Goal: Check status: Check status

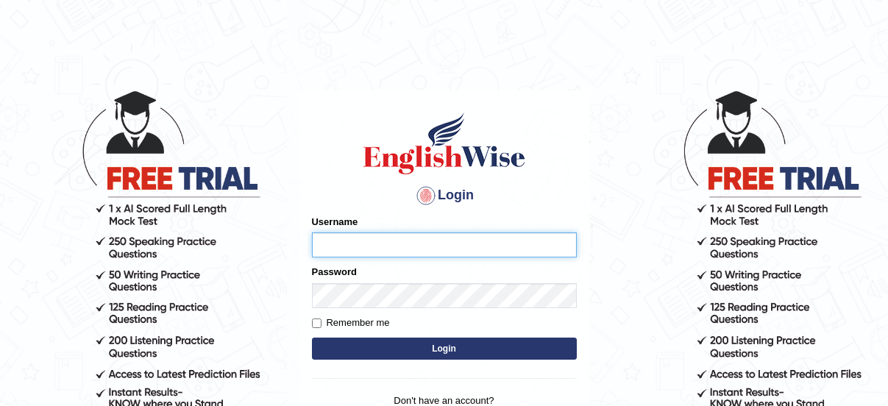
type input "RUIJINNIU"
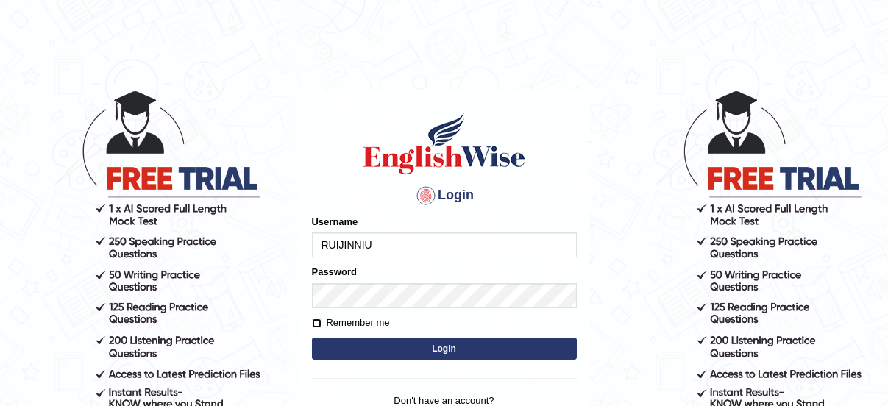
click at [314, 321] on input "Remember me" at bounding box center [317, 324] width 10 height 10
checkbox input "true"
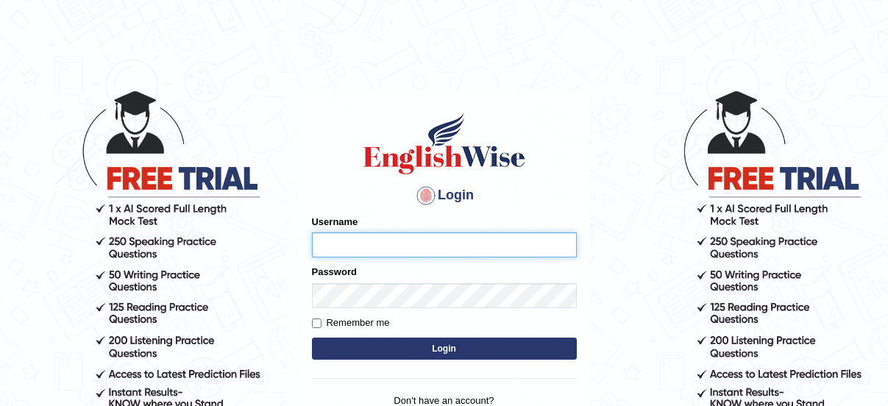
type input "RUIJINNIU"
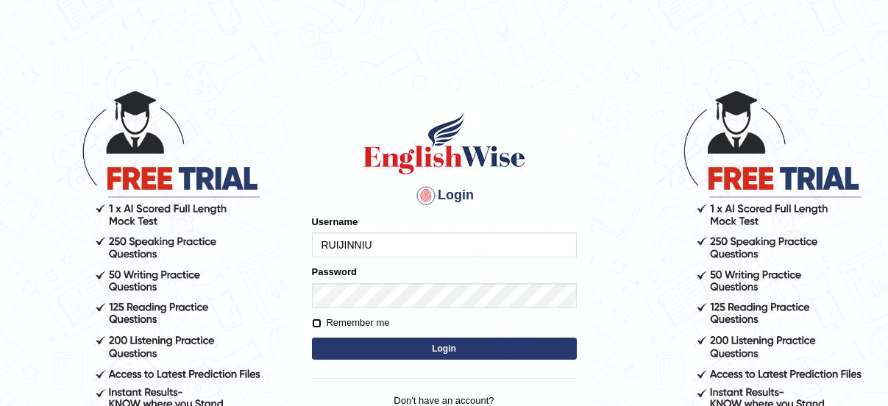
click at [316, 322] on input "Remember me" at bounding box center [317, 324] width 10 height 10
checkbox input "true"
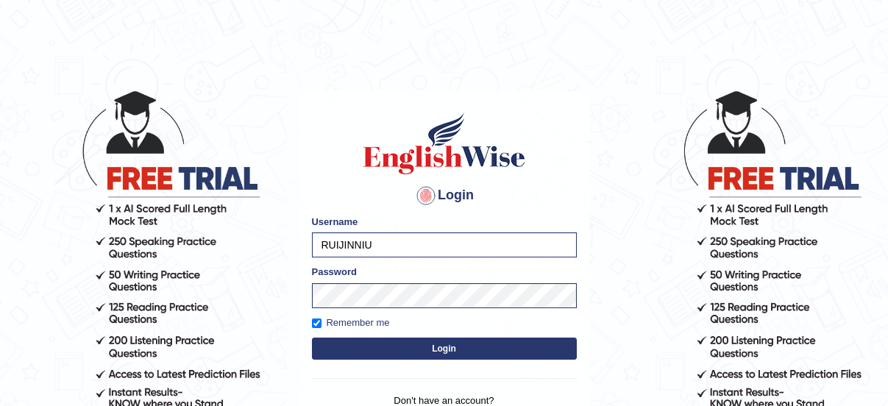
click at [371, 342] on button "Login" at bounding box center [444, 349] width 265 height 22
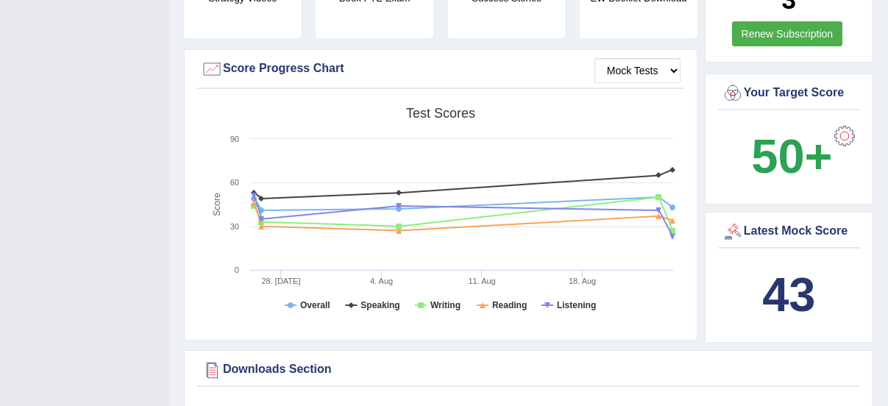
scroll to position [541, 0]
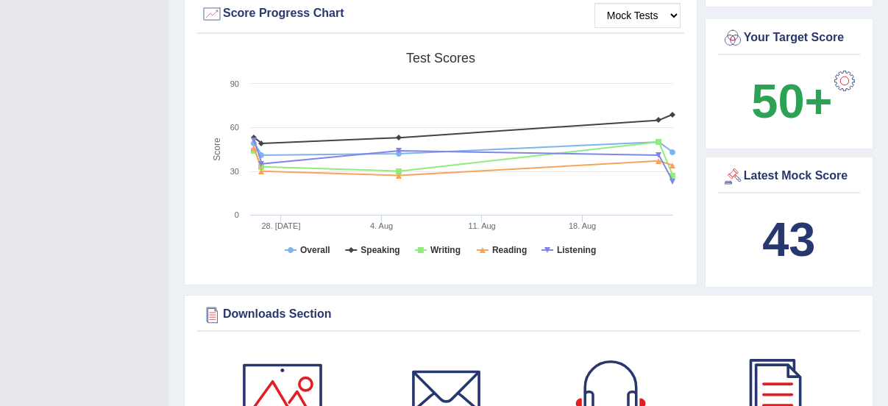
click at [792, 172] on div "Latest Mock Score" at bounding box center [789, 177] width 135 height 22
click at [799, 224] on b "43" at bounding box center [788, 240] width 53 height 54
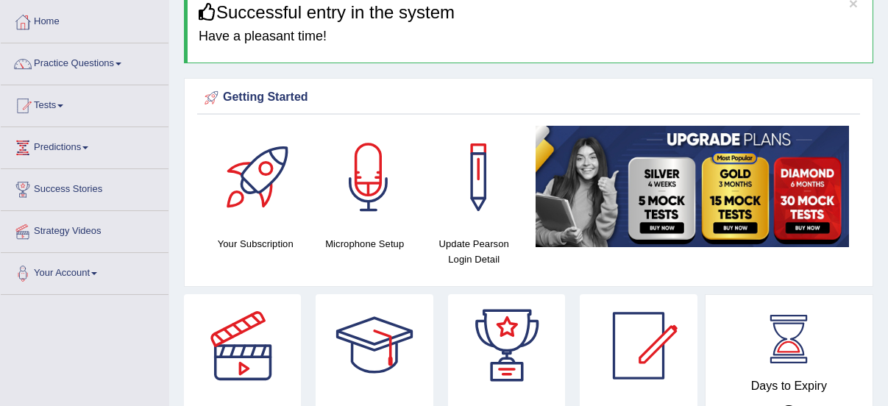
scroll to position [0, 0]
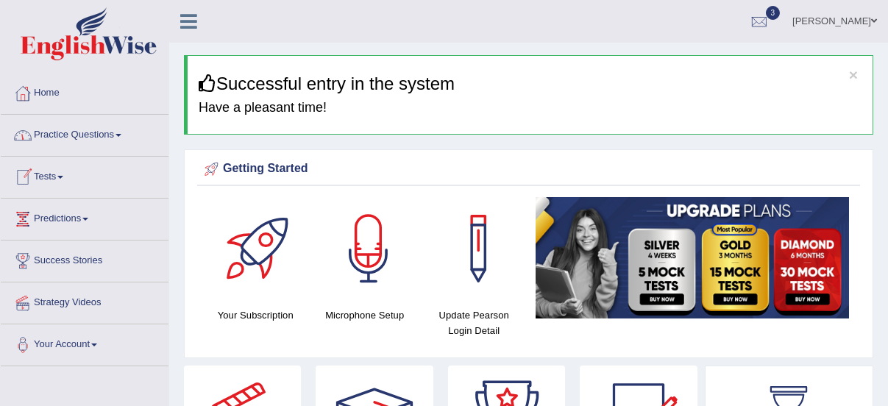
click at [52, 174] on link "Tests" at bounding box center [85, 175] width 168 height 37
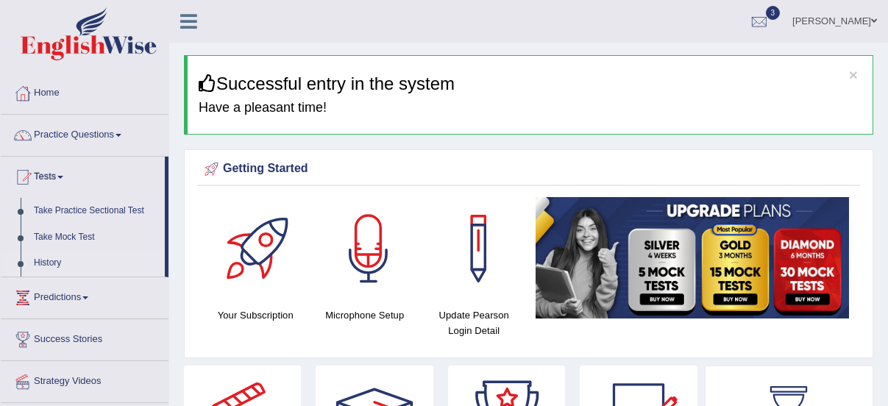
click at [46, 258] on link "History" at bounding box center [96, 263] width 138 height 26
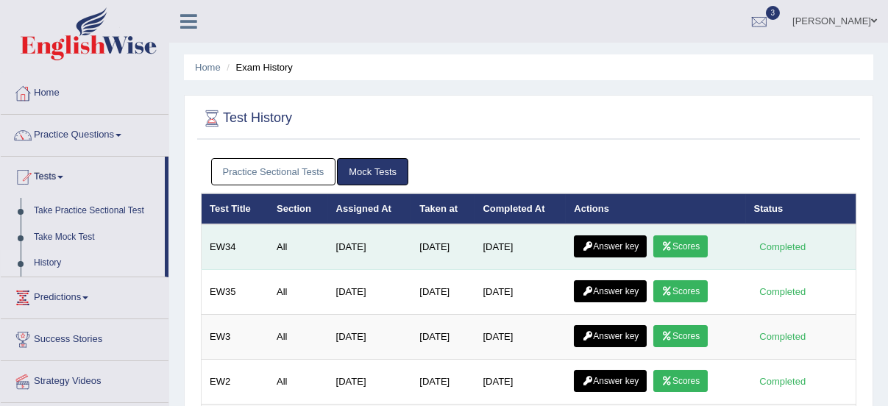
click at [629, 245] on link "Answer key" at bounding box center [610, 246] width 73 height 22
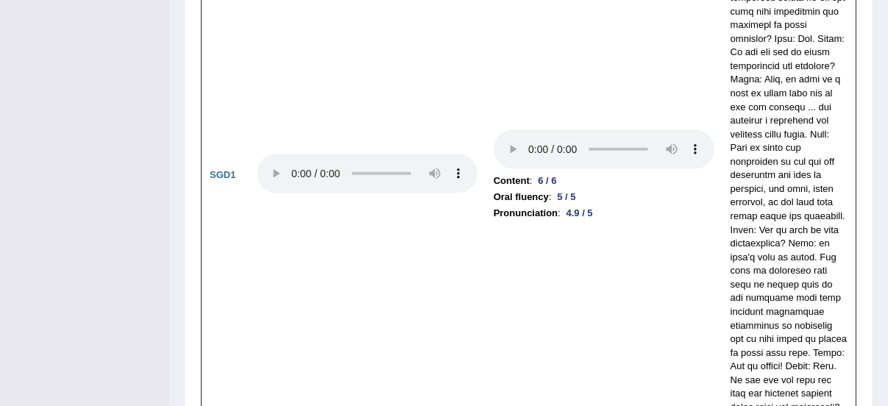
scroll to position [5640, 0]
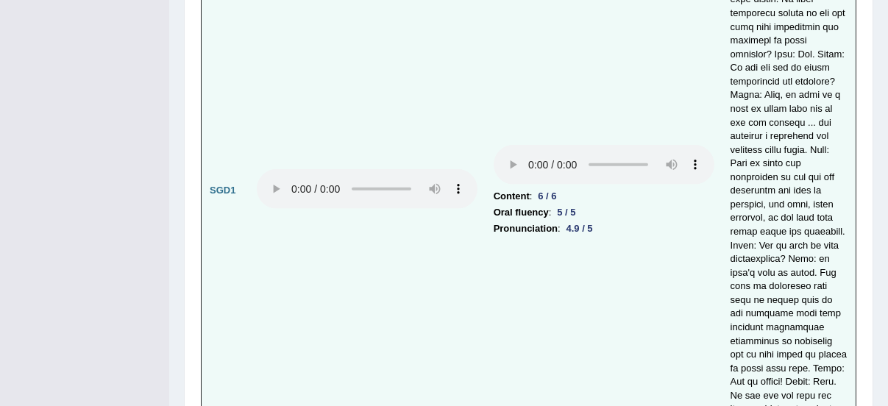
click at [537, 269] on td "Content : 6 / 6 Oral fluency : 5 / 5 Pronunciation : 4.9 / 5" at bounding box center [604, 190] width 237 height 1287
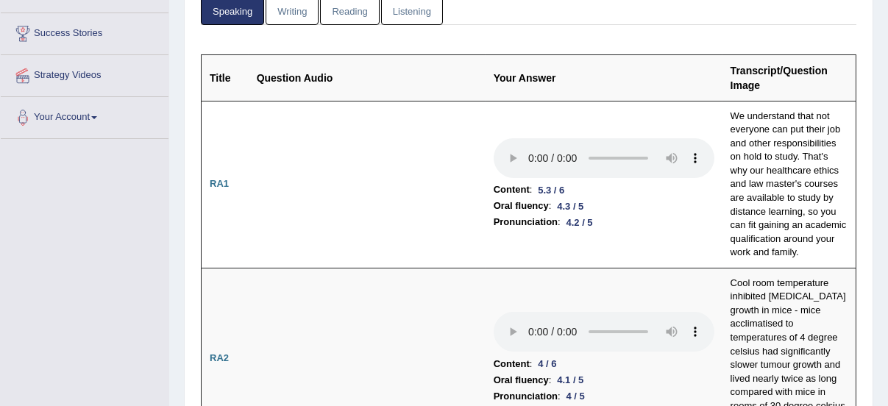
scroll to position [0, 0]
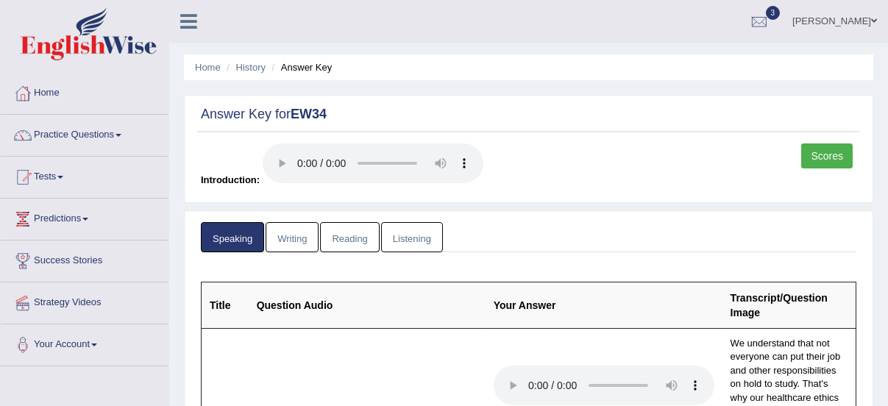
click at [297, 235] on link "Writing" at bounding box center [292, 237] width 53 height 30
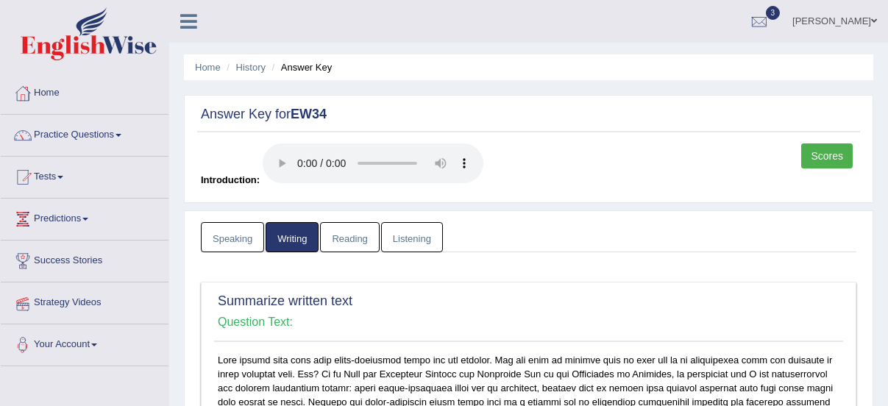
click at [231, 238] on link "Speaking" at bounding box center [232, 237] width 63 height 30
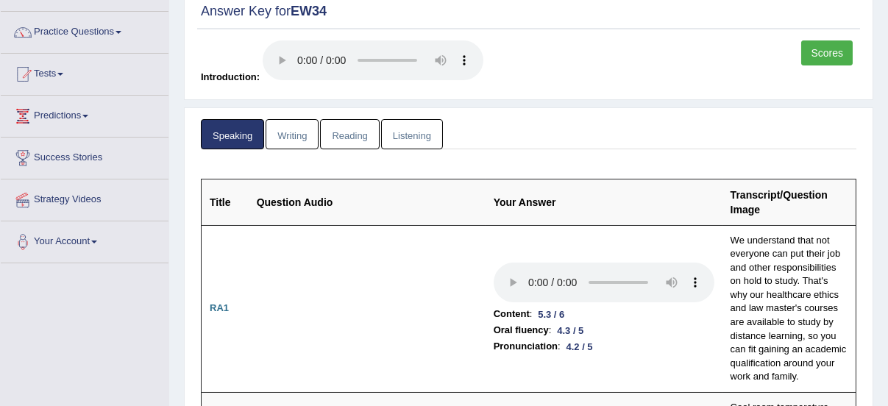
scroll to position [103, 0]
click at [351, 126] on link "Reading" at bounding box center [349, 134] width 59 height 30
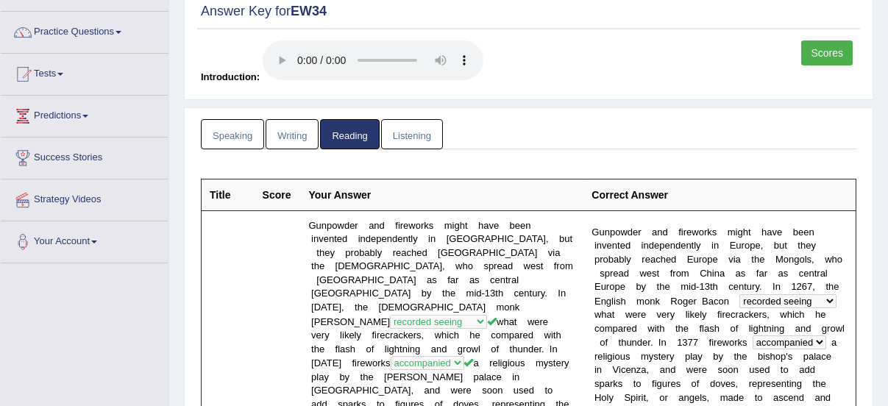
click at [240, 130] on link "Speaking" at bounding box center [232, 134] width 63 height 30
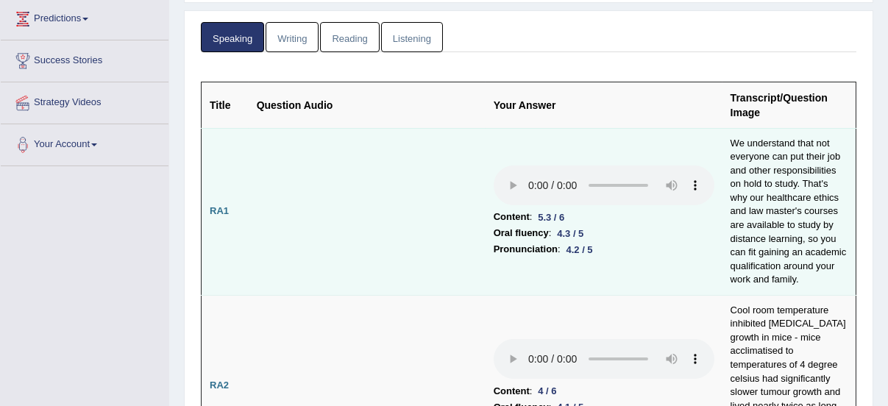
scroll to position [0, 0]
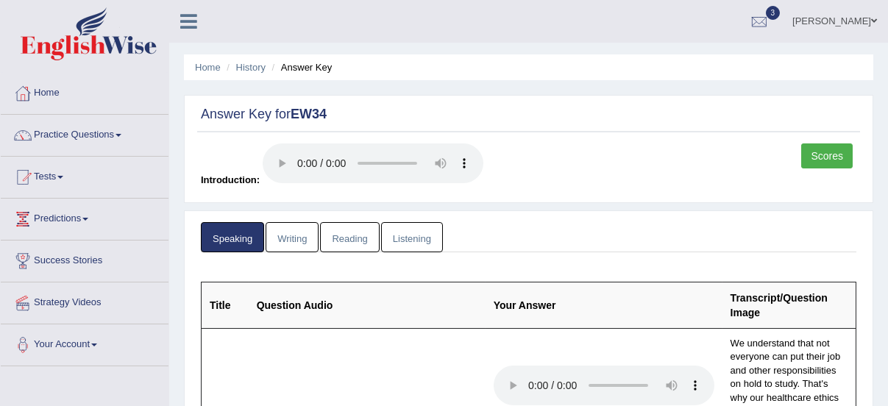
click at [300, 115] on strong "EW34" at bounding box center [309, 114] width 36 height 15
click at [258, 75] on ul "Home History Answer Key" at bounding box center [528, 67] width 689 height 26
click at [244, 67] on link "History" at bounding box center [250, 67] width 29 height 11
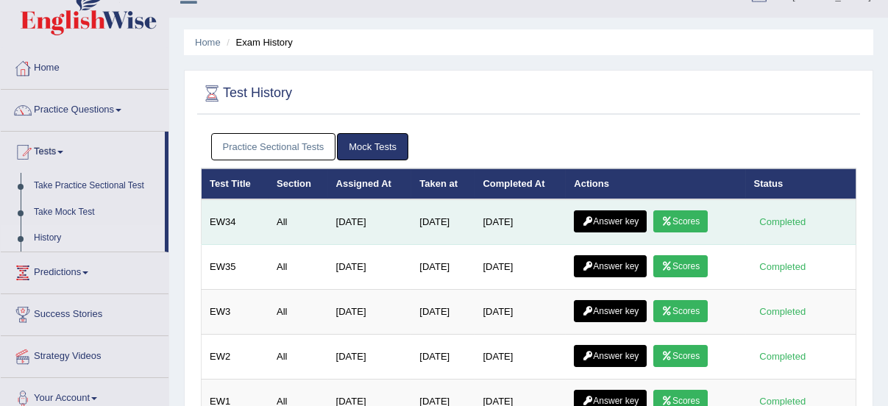
click at [696, 214] on link "Scores" at bounding box center [680, 221] width 54 height 22
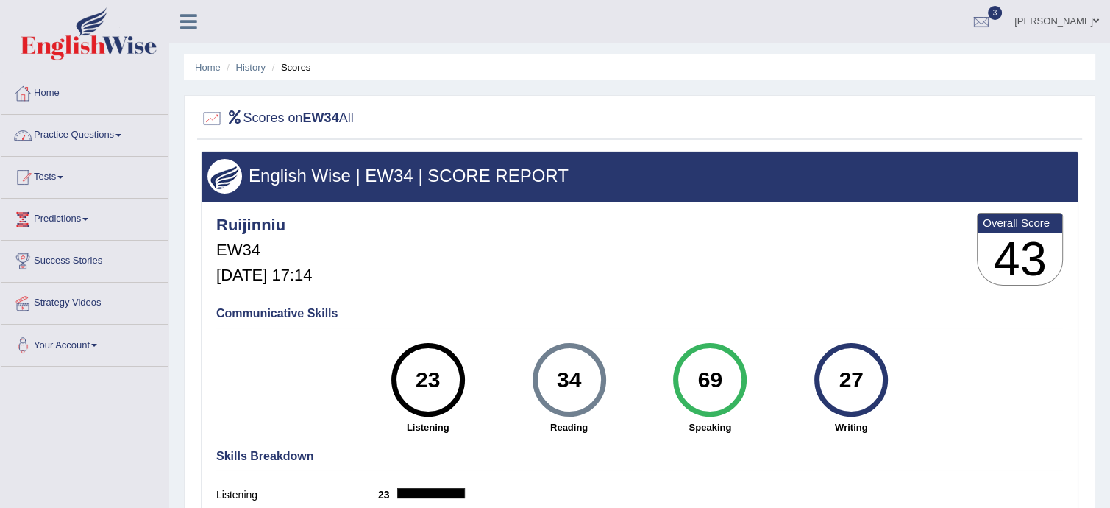
click at [74, 132] on link "Practice Questions" at bounding box center [85, 133] width 168 height 37
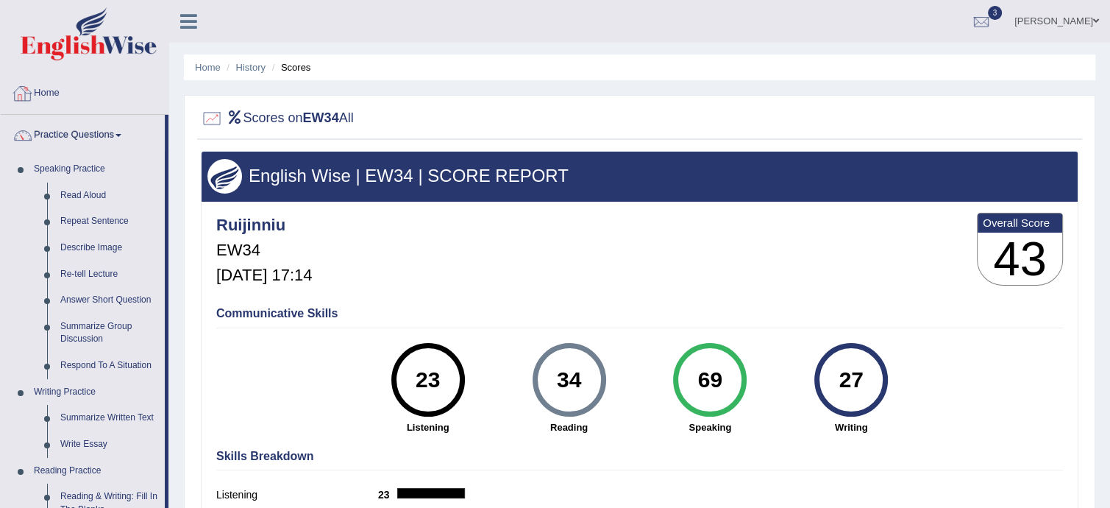
click at [386, 22] on div "[PERSON_NAME] Toggle navigation Username: ruijinniu Access Type: Online Subscri…" at bounding box center [639, 21] width 941 height 43
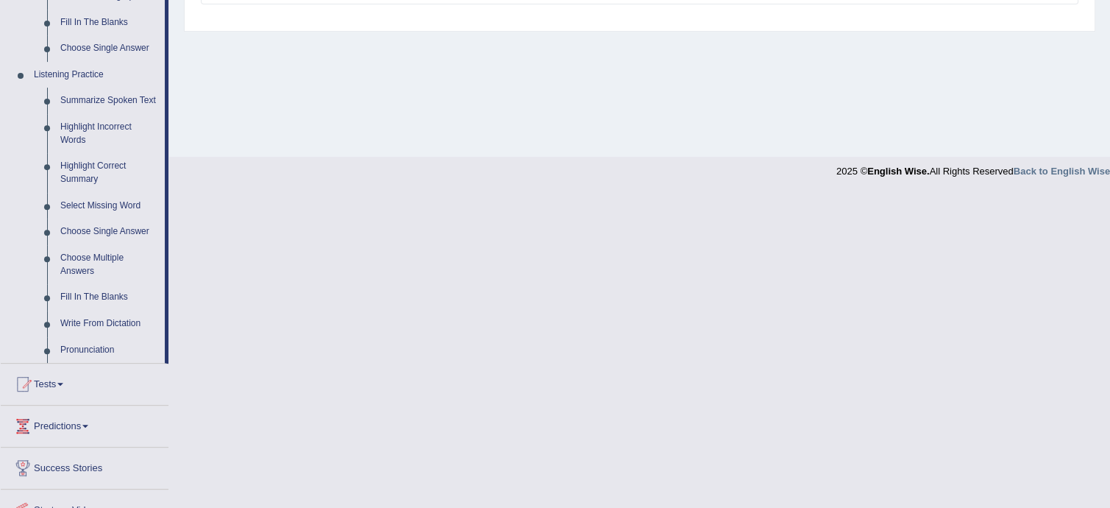
scroll to position [644, 0]
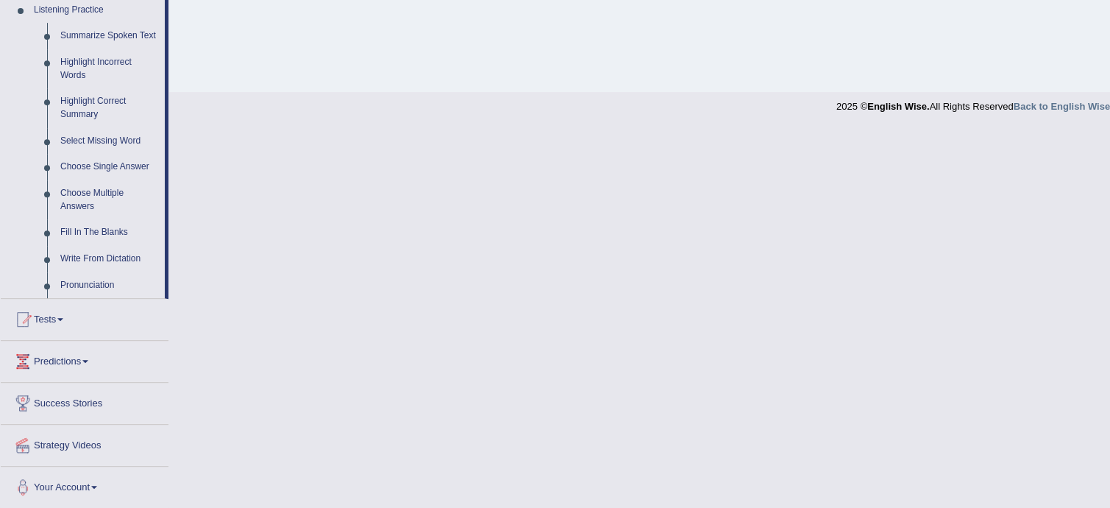
click at [43, 328] on link "Tests" at bounding box center [85, 317] width 168 height 37
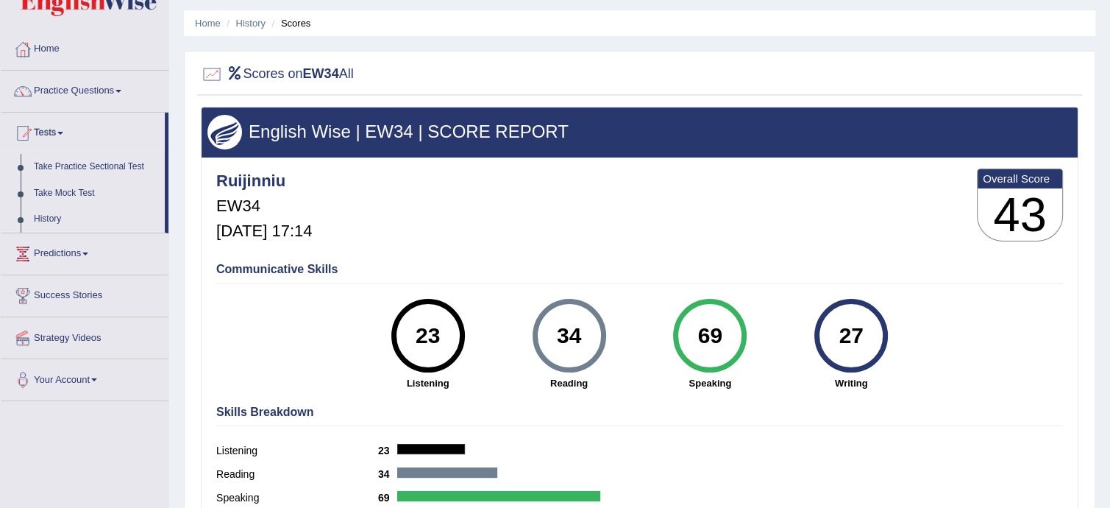
scroll to position [43, 0]
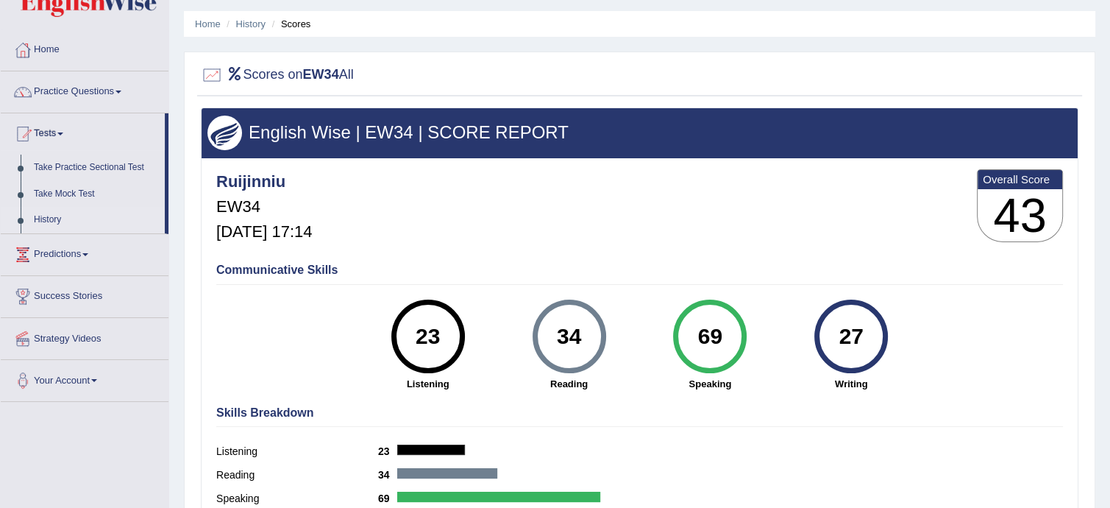
click at [47, 222] on link "History" at bounding box center [96, 220] width 138 height 26
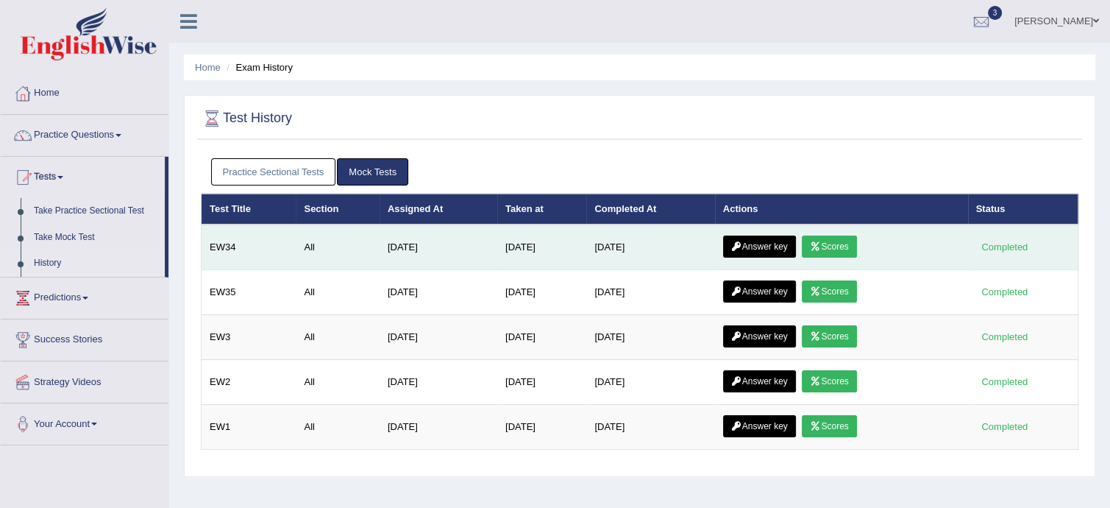
click at [837, 244] on link "Scores" at bounding box center [829, 246] width 54 height 22
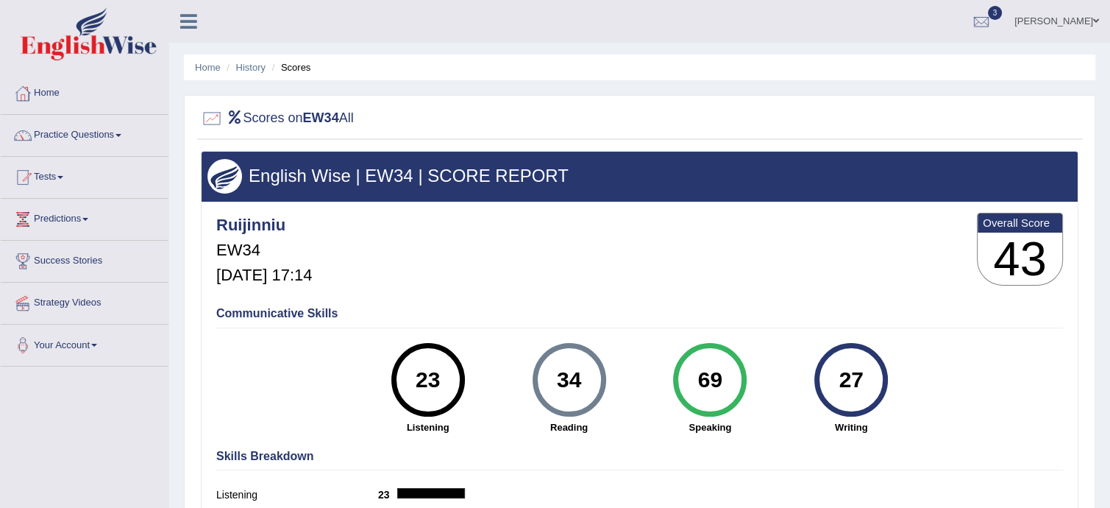
click at [1007, 366] on div "Communicative Skills 23 Listening 34 [GEOGRAPHIC_DATA] 69 Speaking 27 Writing" at bounding box center [640, 368] width 854 height 139
click at [47, 171] on link "Tests" at bounding box center [85, 175] width 168 height 37
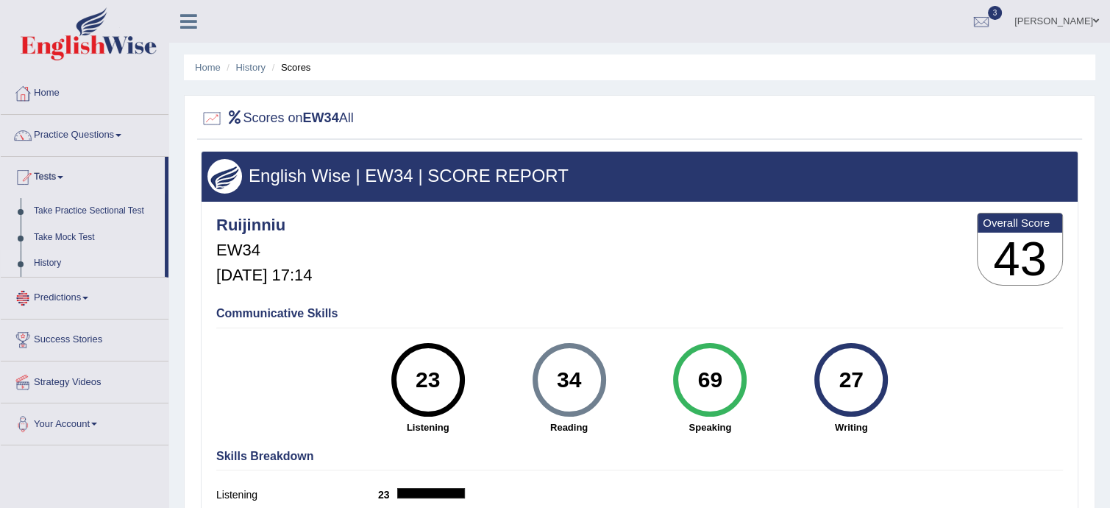
click at [53, 260] on link "History" at bounding box center [96, 263] width 138 height 26
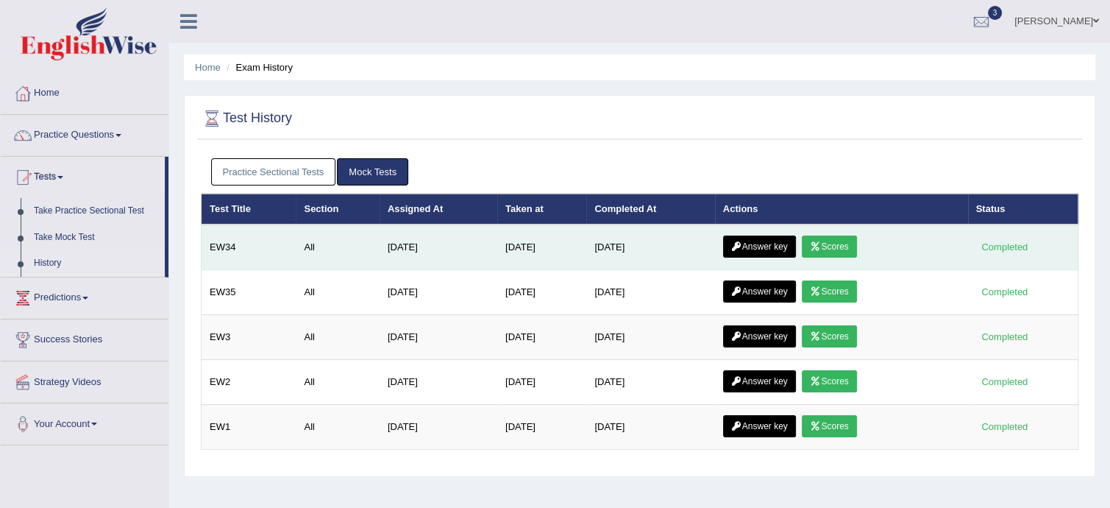
click at [765, 240] on link "Answer key" at bounding box center [759, 246] width 73 height 22
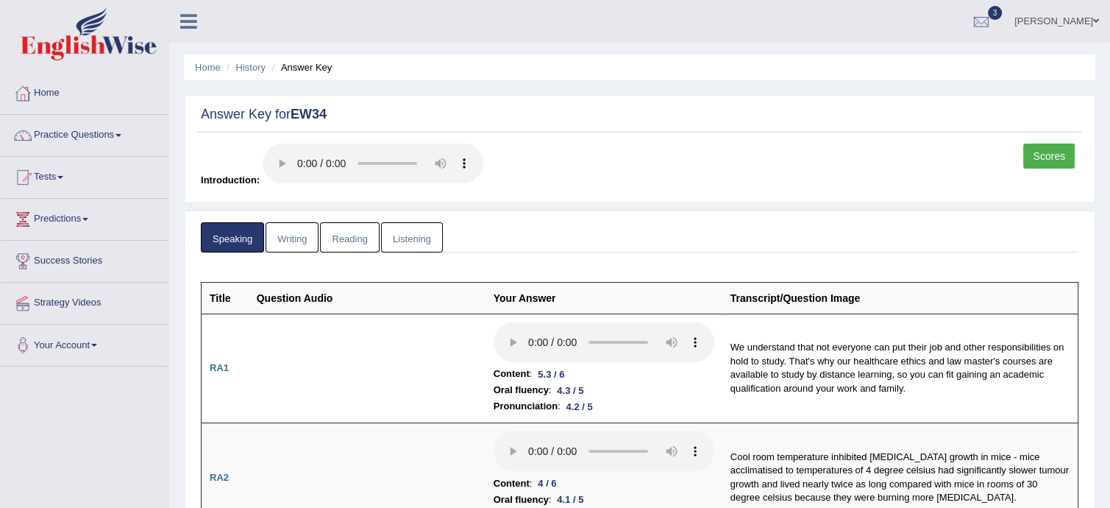
click at [291, 238] on link "Writing" at bounding box center [292, 237] width 53 height 30
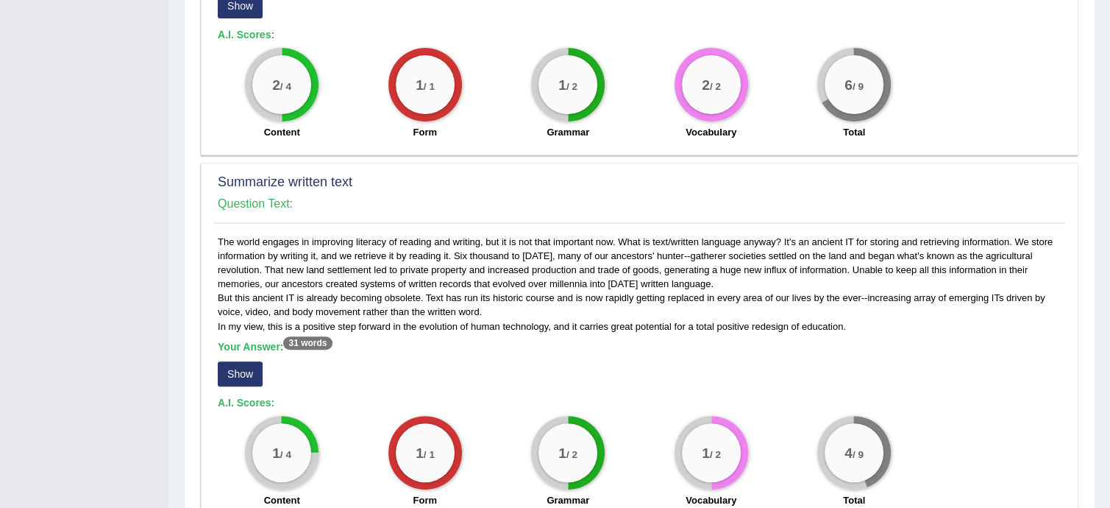
scroll to position [494, 0]
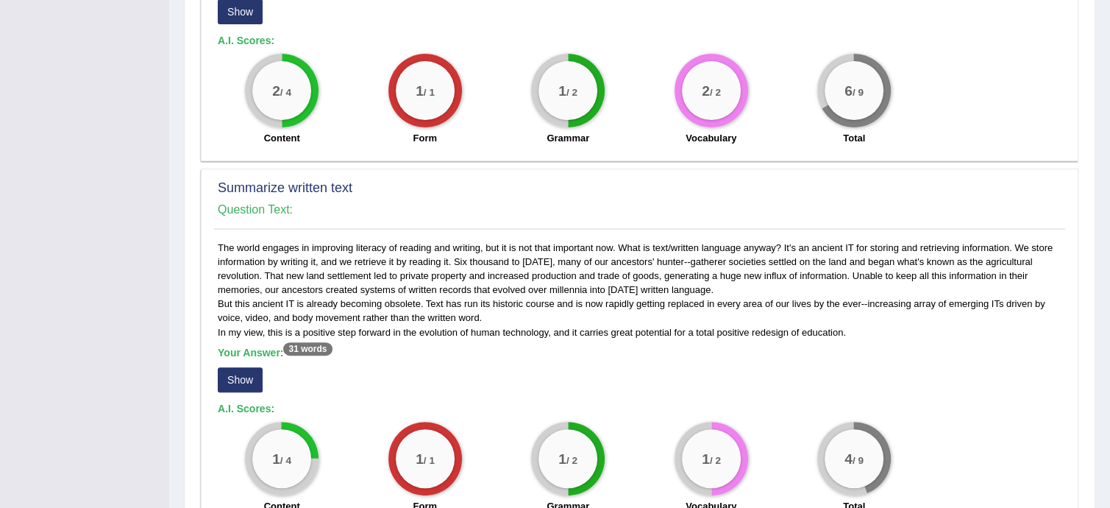
click at [994, 375] on div "Your Answer: 31 words Show" at bounding box center [640, 371] width 844 height 49
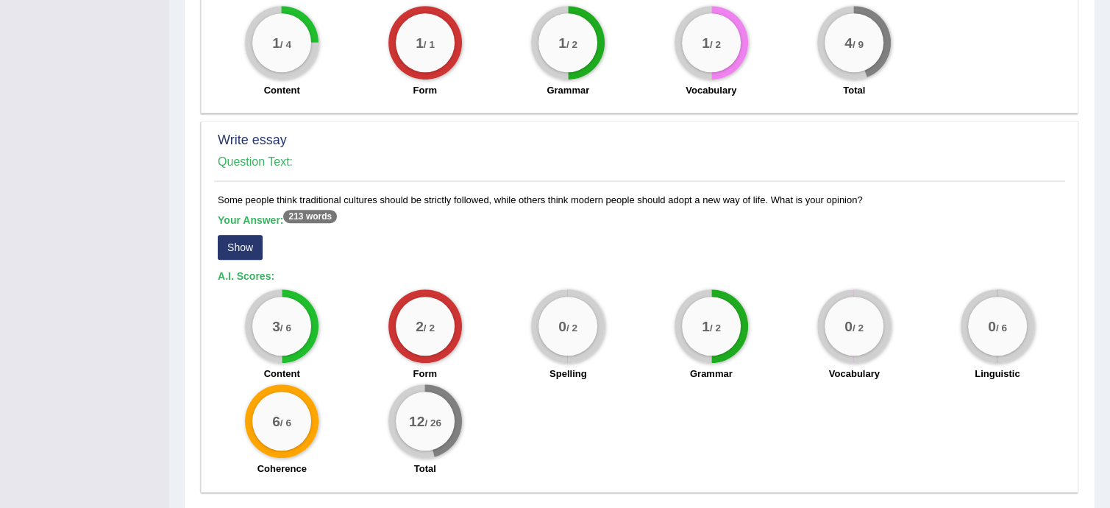
scroll to position [959, 0]
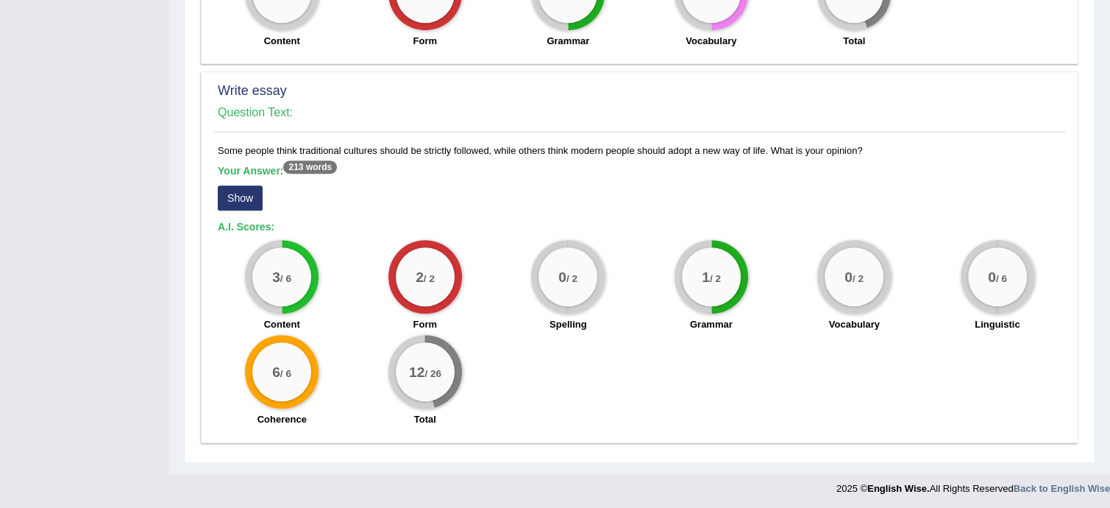
click at [240, 192] on button "Show" at bounding box center [240, 197] width 45 height 25
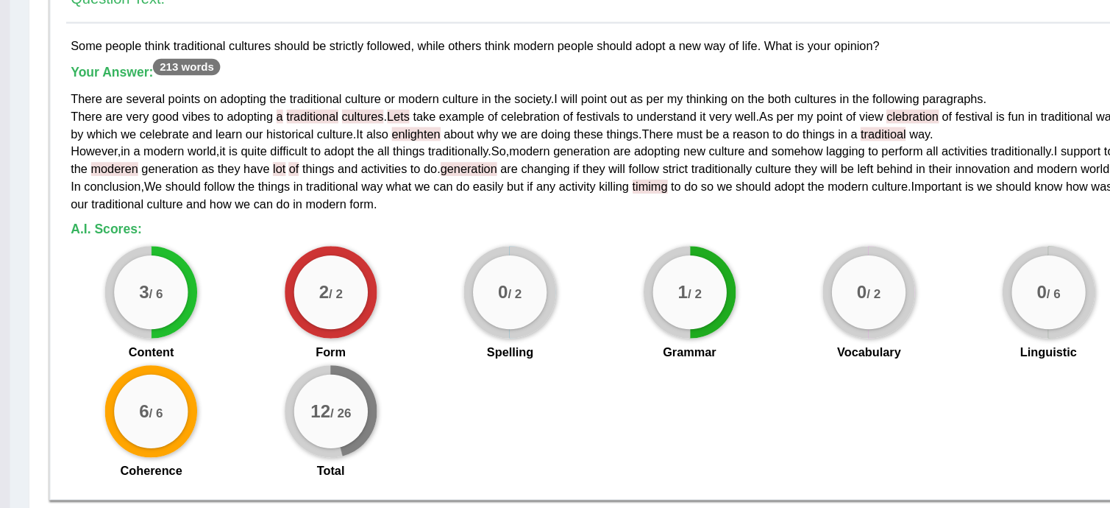
scroll to position [1029, 0]
